Goal: Obtain resource: Download file/media

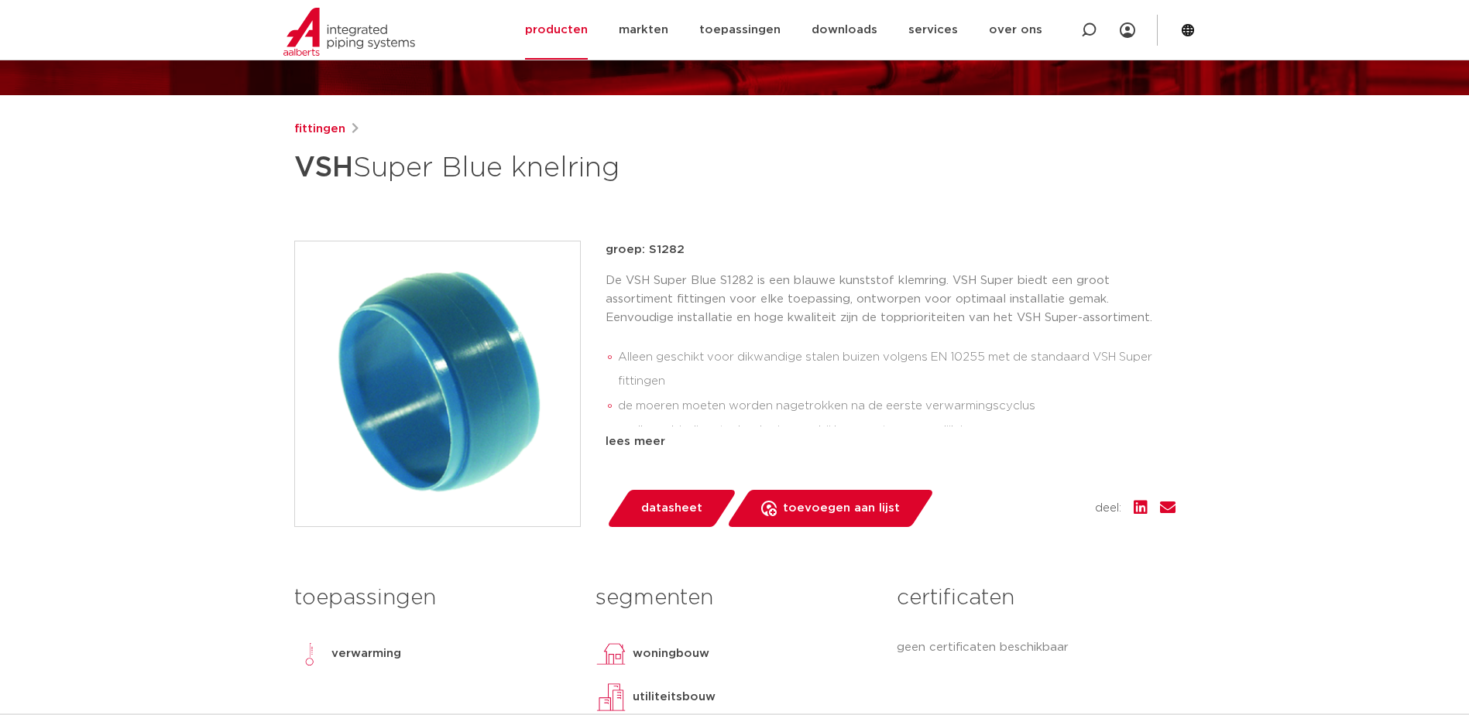
scroll to position [155, 0]
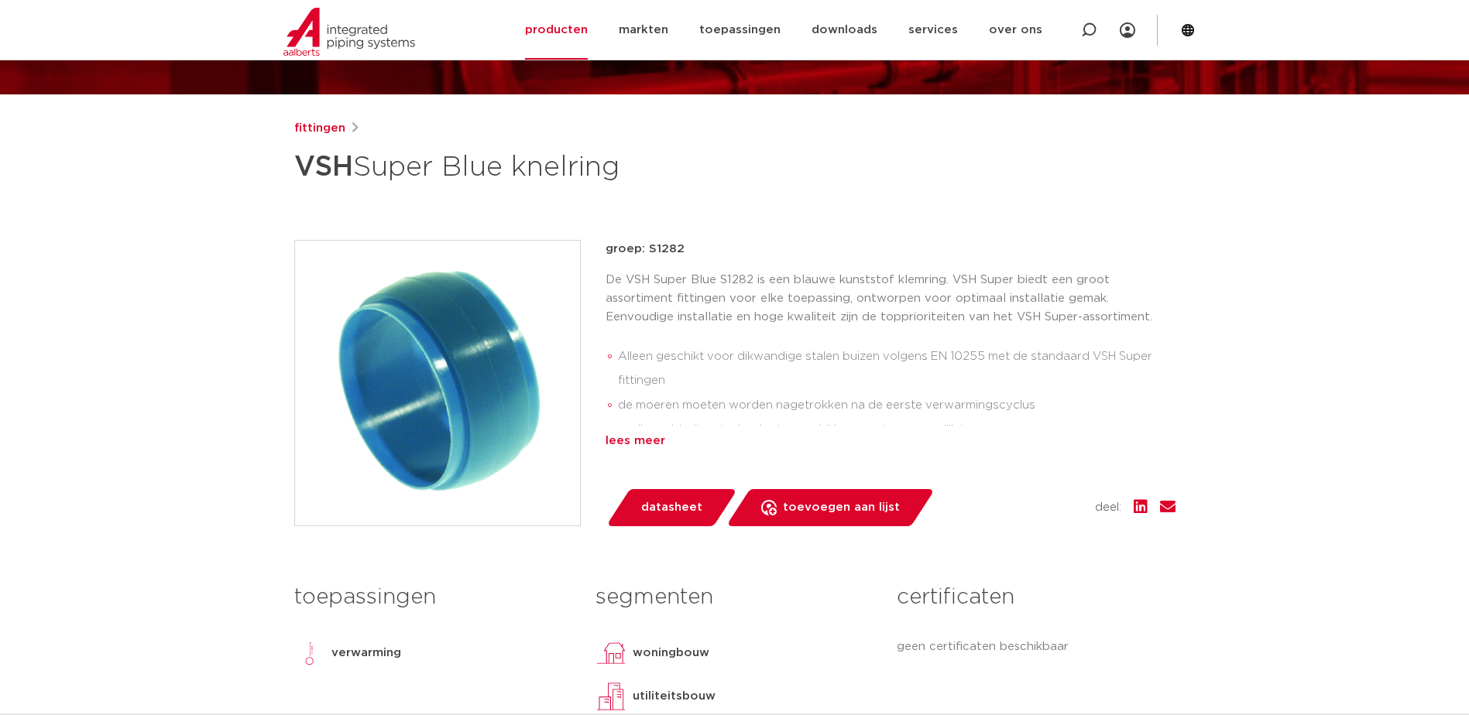
click at [646, 444] on div "lees meer" at bounding box center [890, 441] width 570 height 19
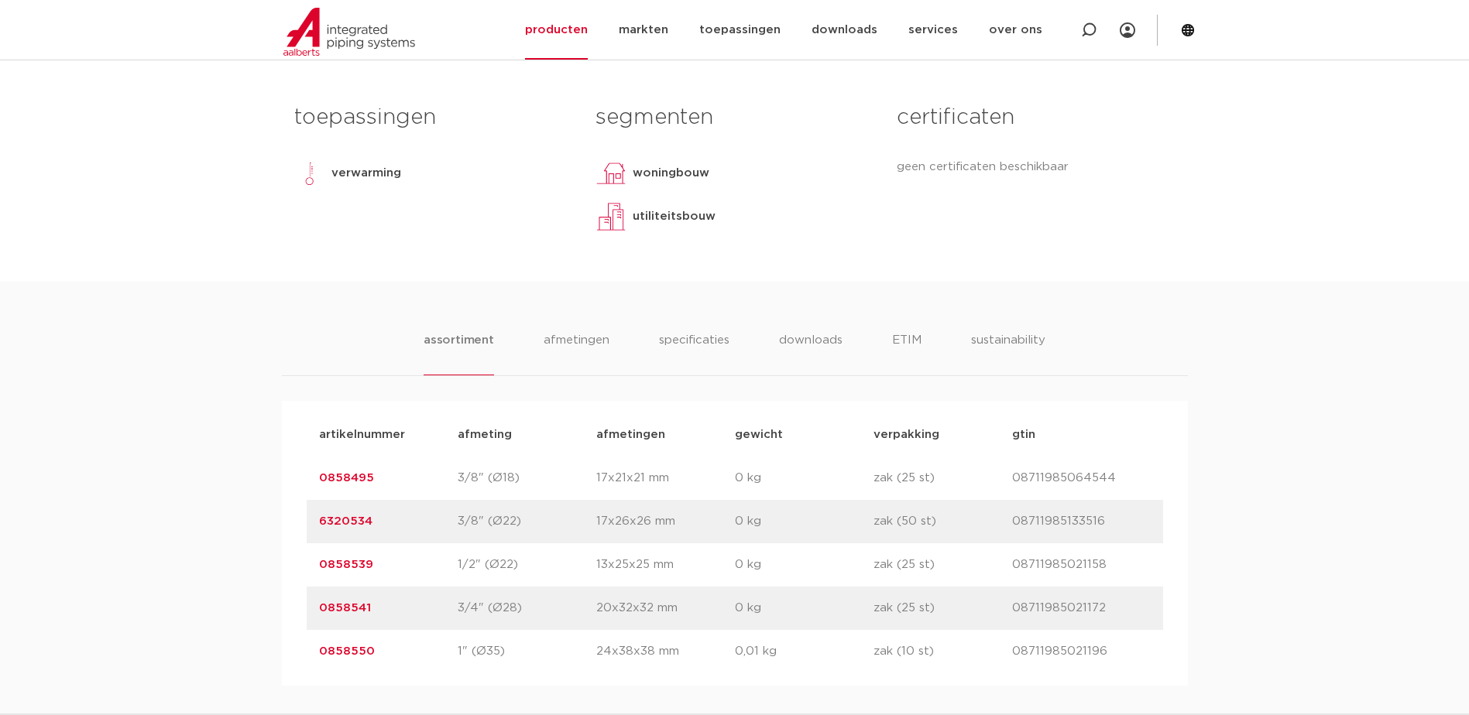
scroll to position [697, 0]
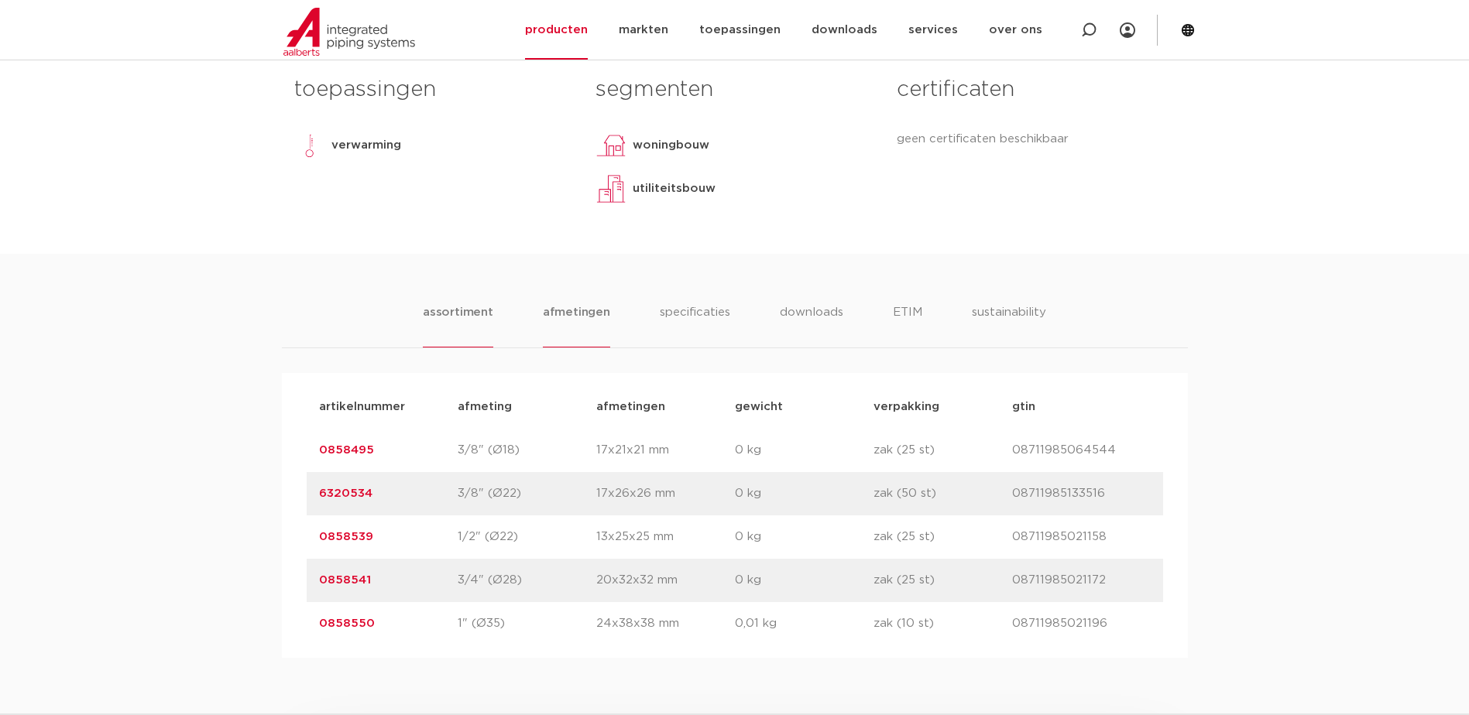
click at [595, 314] on li "afmetingen" at bounding box center [576, 326] width 67 height 44
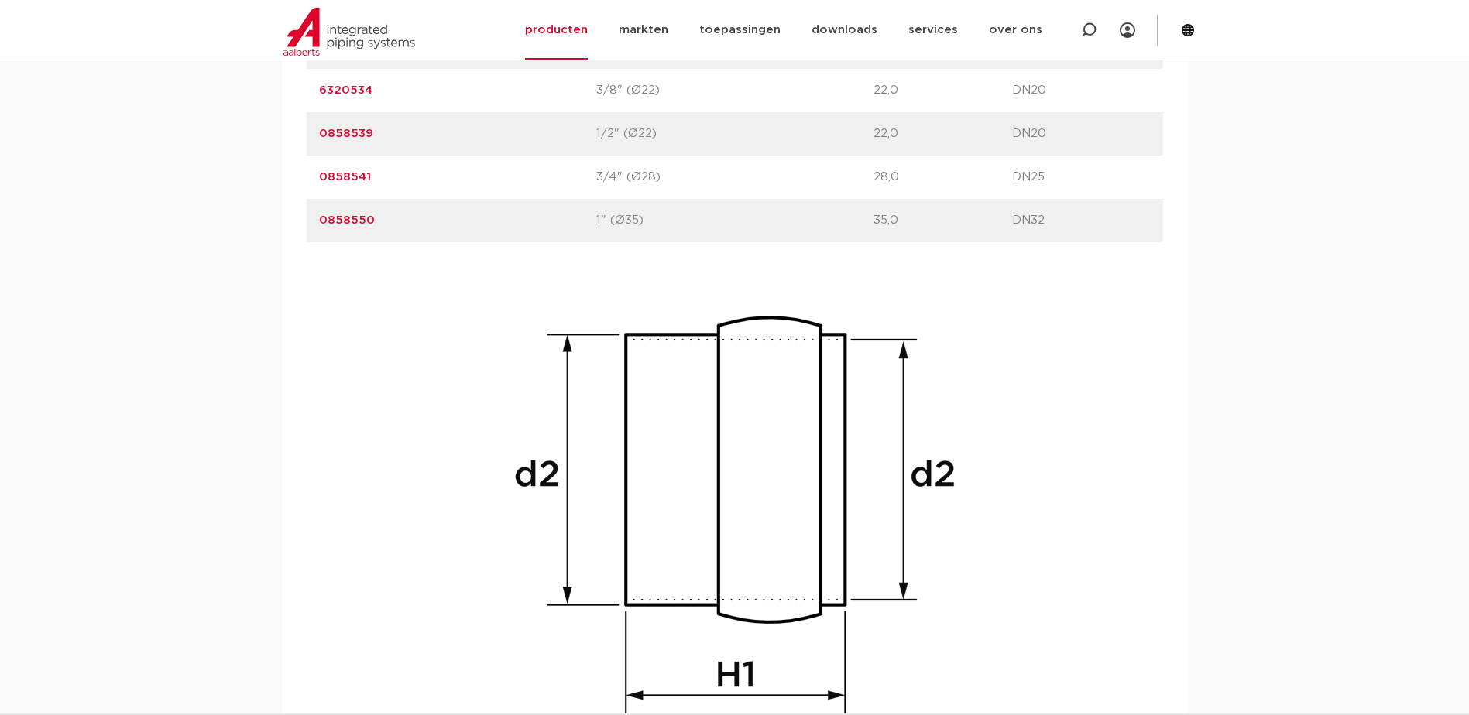
scroll to position [1007, 0]
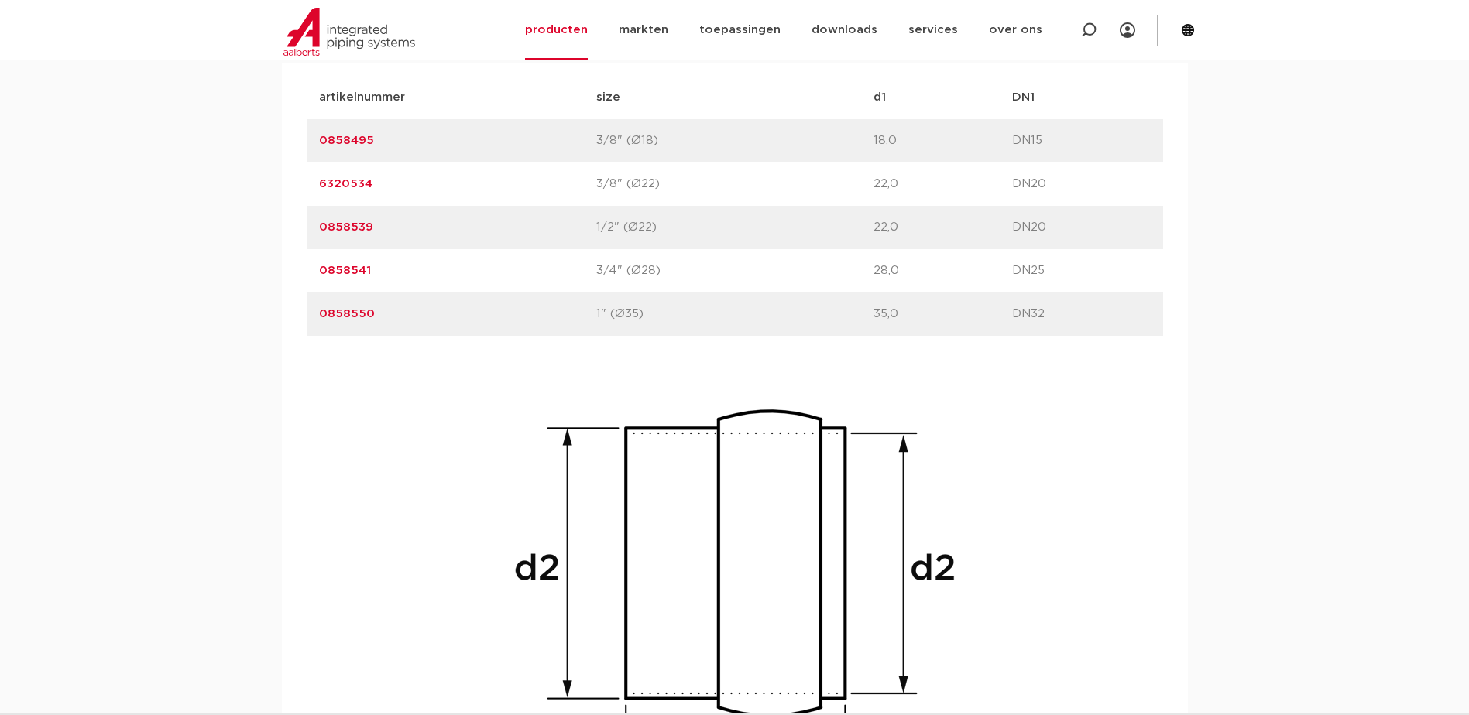
click at [362, 180] on link "6320534" at bounding box center [345, 184] width 53 height 12
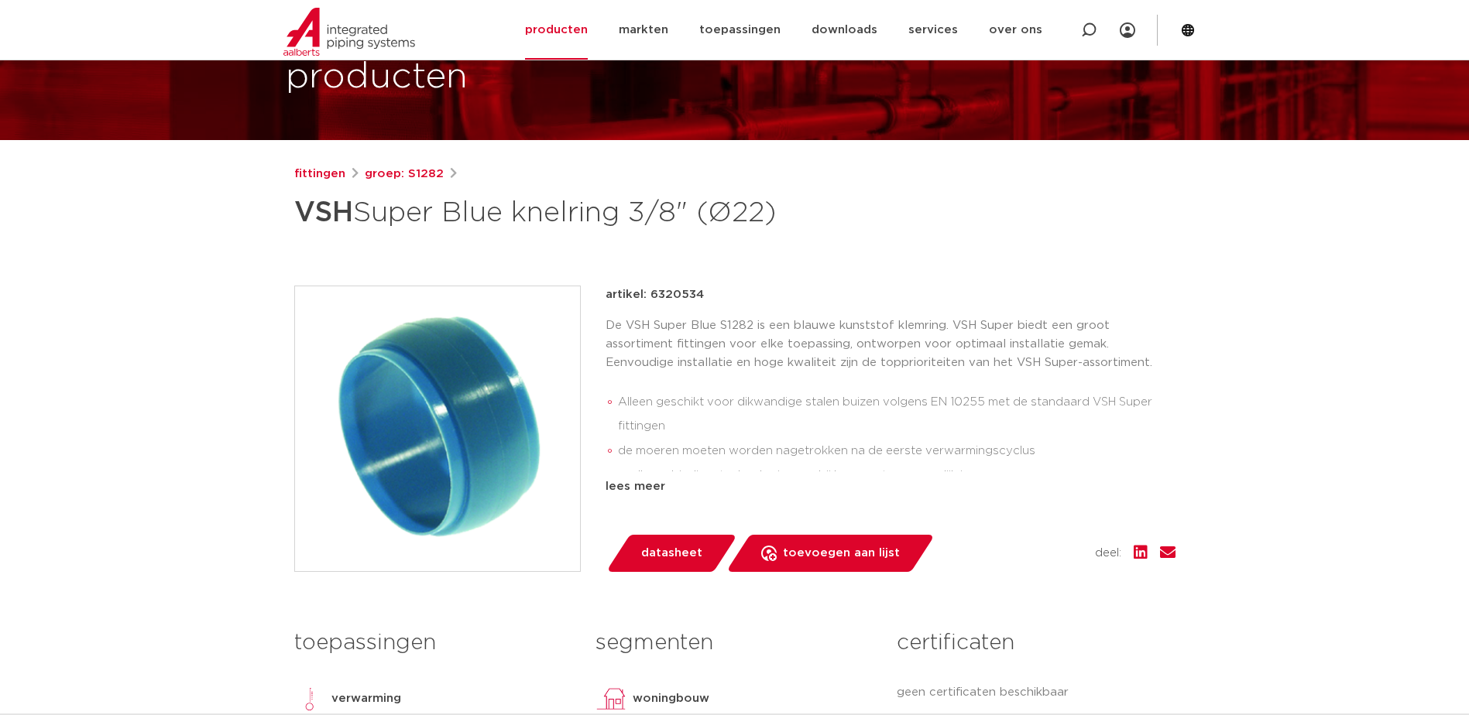
scroll to position [155, 0]
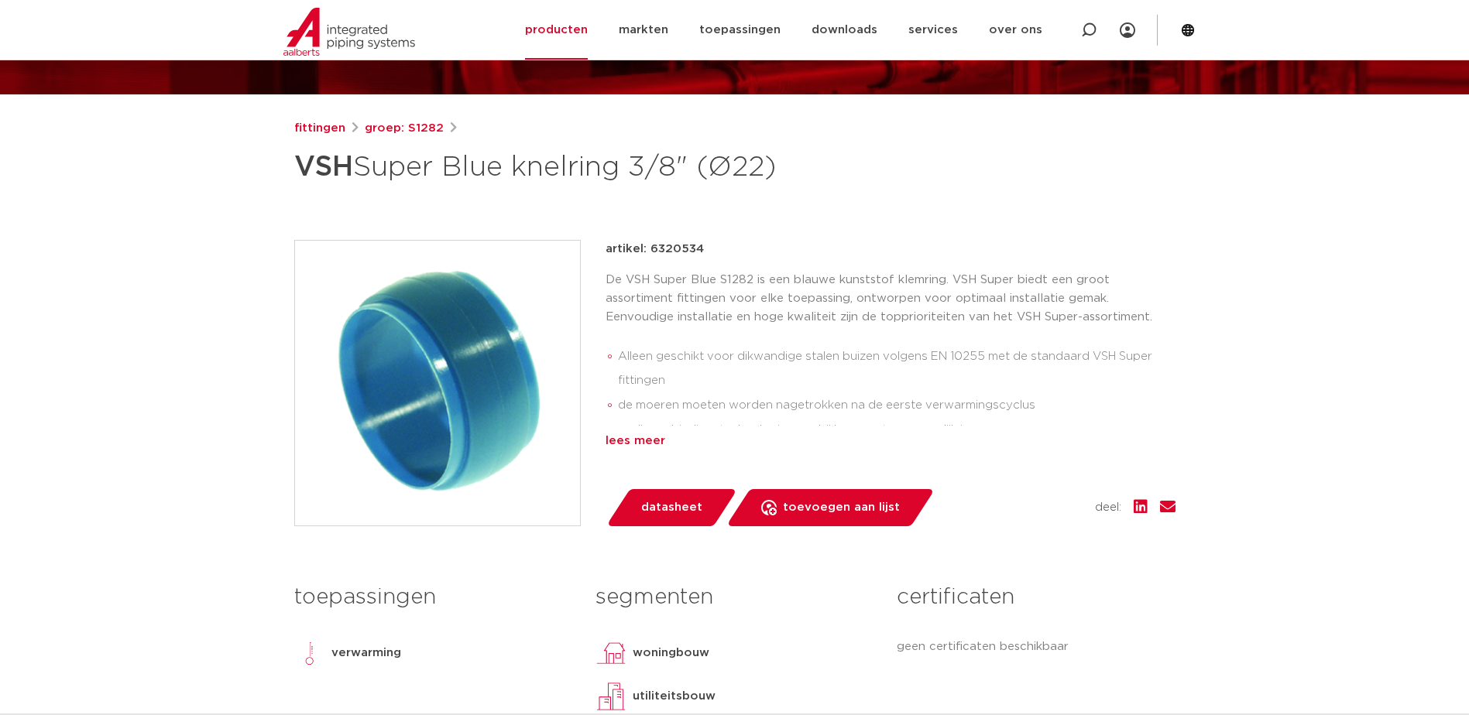
click at [631, 437] on div "lees meer" at bounding box center [890, 441] width 570 height 19
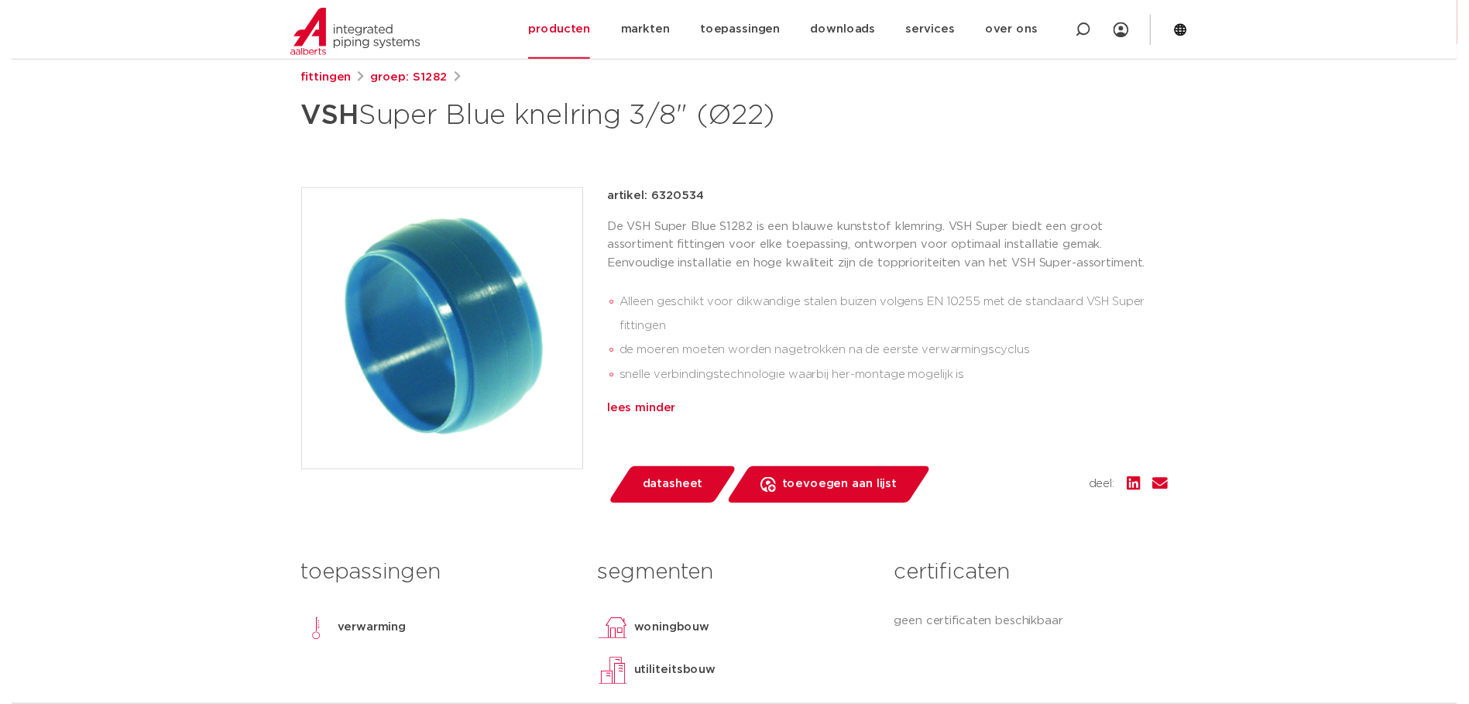
scroll to position [310, 0]
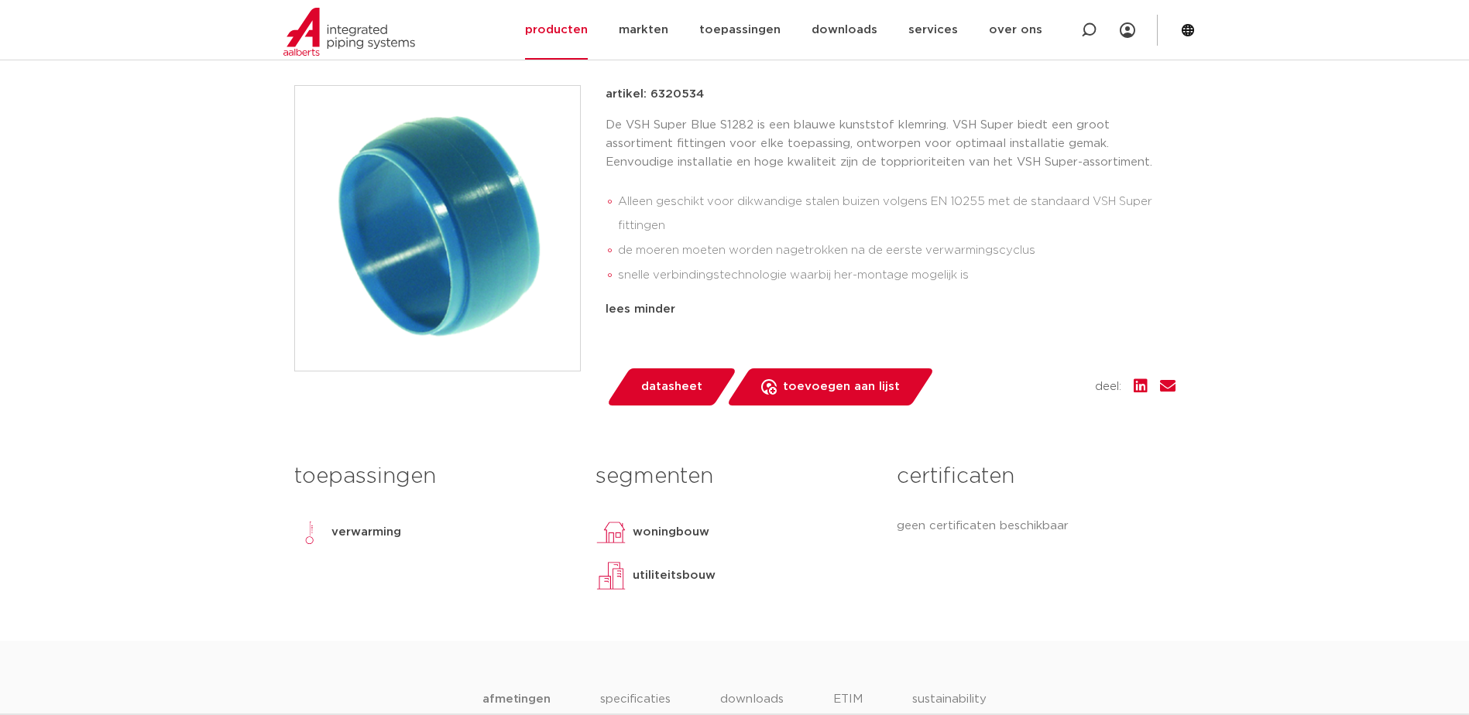
click at [685, 376] on span "datasheet" at bounding box center [671, 387] width 61 height 25
